Goal: Find specific page/section

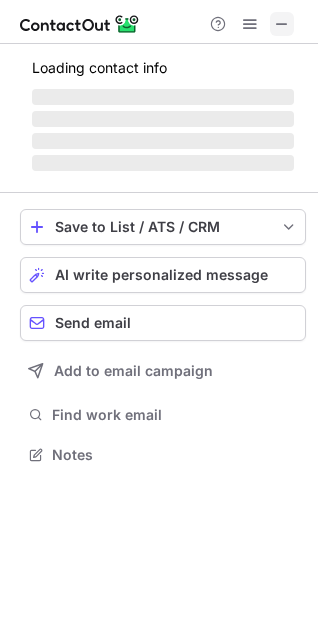
scroll to position [452, 318]
click at [281, 17] on span at bounding box center [282, 24] width 16 height 16
